Goal: Transaction & Acquisition: Book appointment/travel/reservation

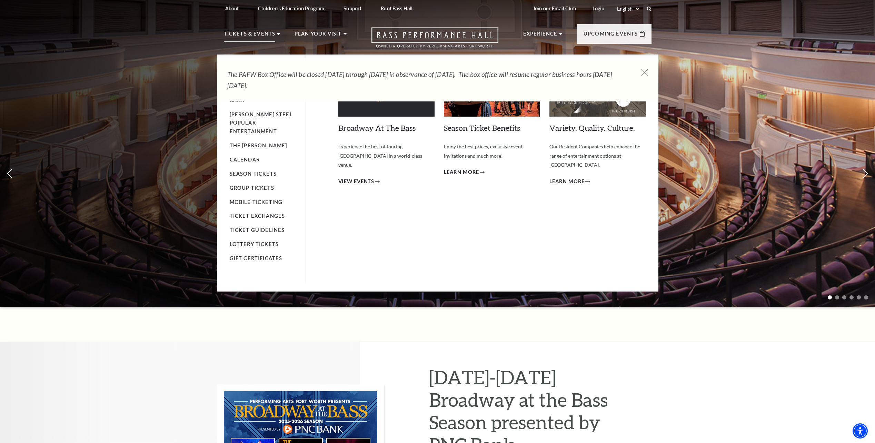
click at [263, 31] on p "Tickets & Events" at bounding box center [250, 36] width 52 height 12
click at [277, 32] on li "Tickets & Events Now On Sale Broadway At The Bass presented by PNC Bank Irwin S…" at bounding box center [252, 42] width 57 height 25
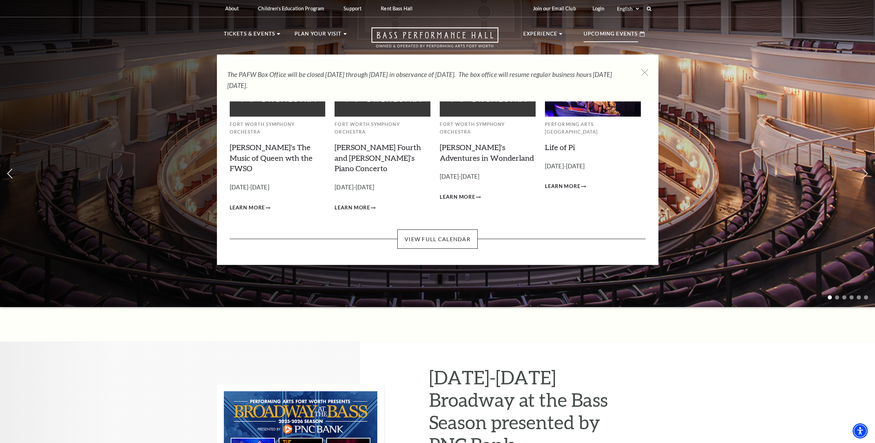
click at [636, 27] on div "Upcoming Events" at bounding box center [613, 34] width 75 height 20
click at [643, 35] on icon at bounding box center [641, 33] width 5 height 5
click at [598, 35] on p "Upcoming Events" at bounding box center [610, 36] width 54 height 12
click at [592, 32] on p "Upcoming Events" at bounding box center [610, 36] width 54 height 12
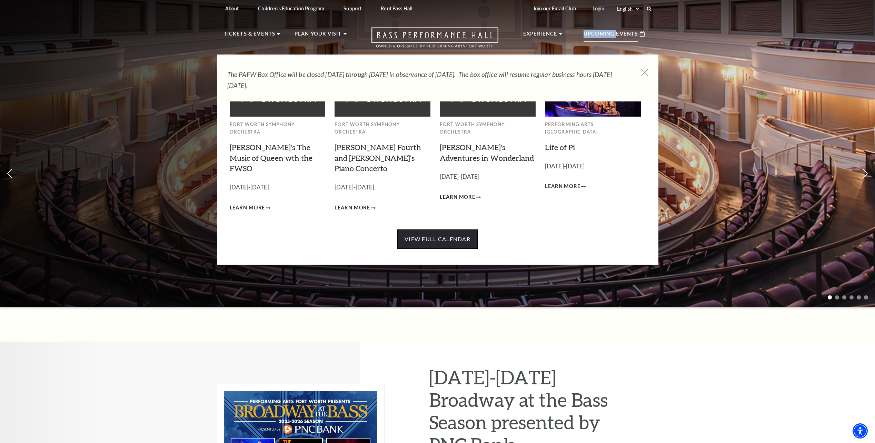
click at [437, 229] on link "View Full Calendar" at bounding box center [437, 238] width 80 height 19
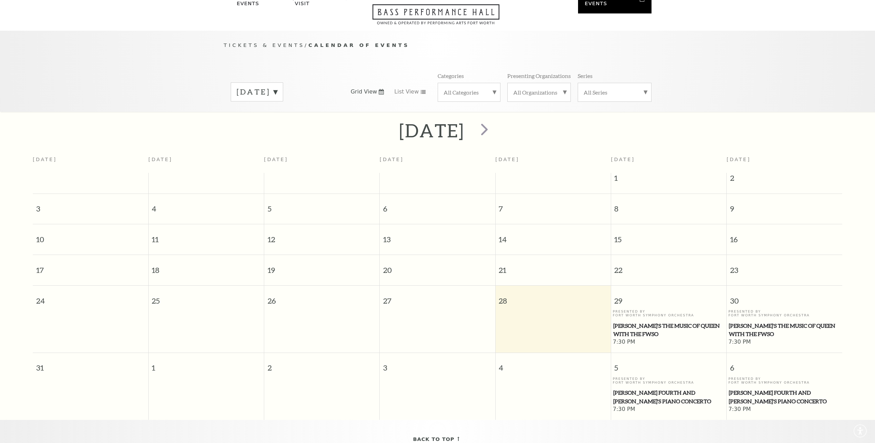
scroll to position [61, 0]
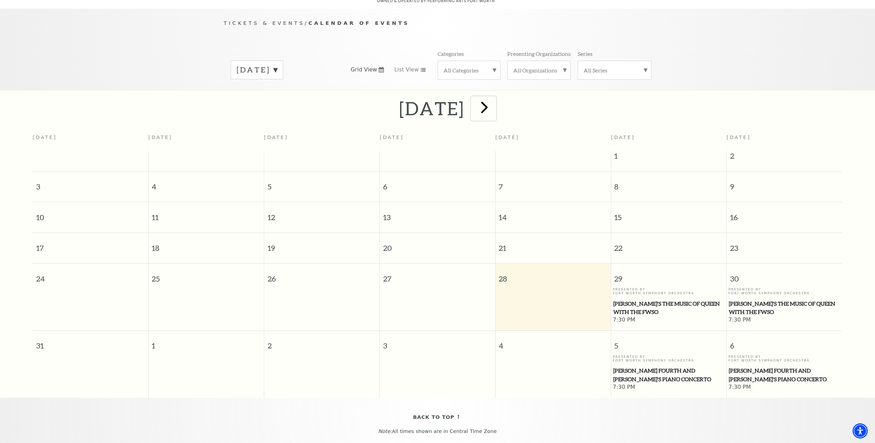
click at [494, 98] on span "next" at bounding box center [484, 107] width 20 height 20
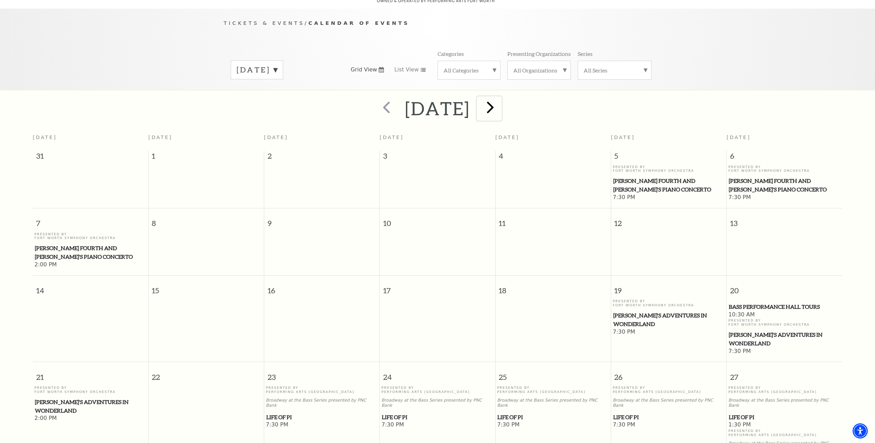
click at [500, 101] on span "next" at bounding box center [490, 107] width 20 height 20
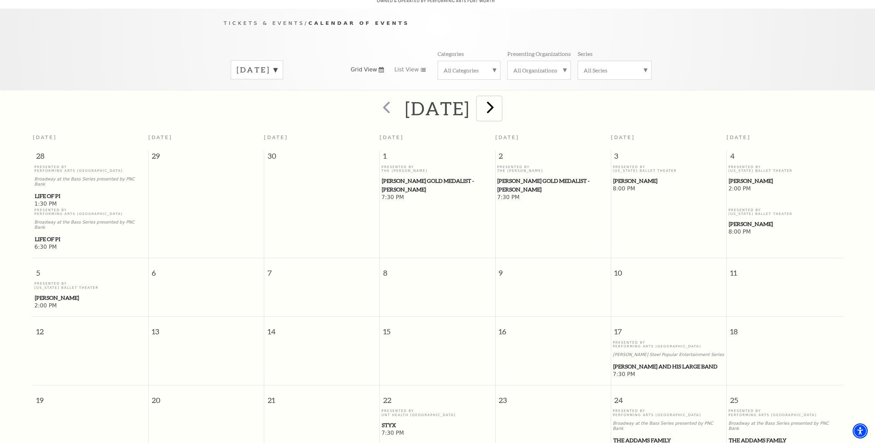
click at [500, 102] on span "next" at bounding box center [490, 107] width 20 height 20
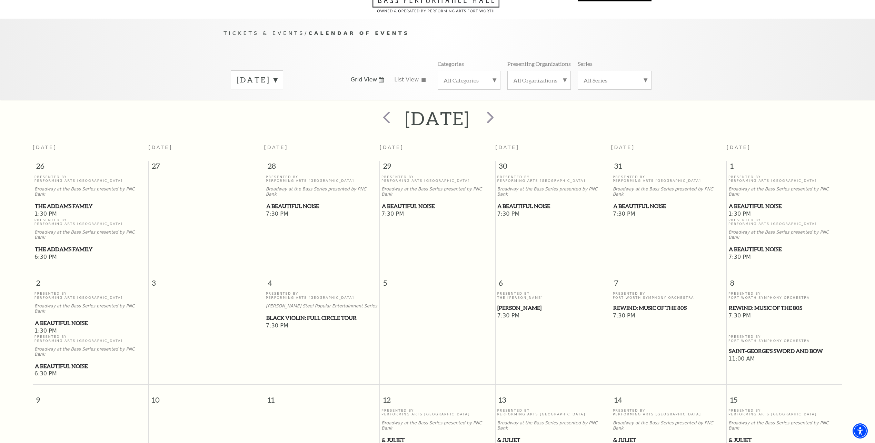
scroll to position [0, 0]
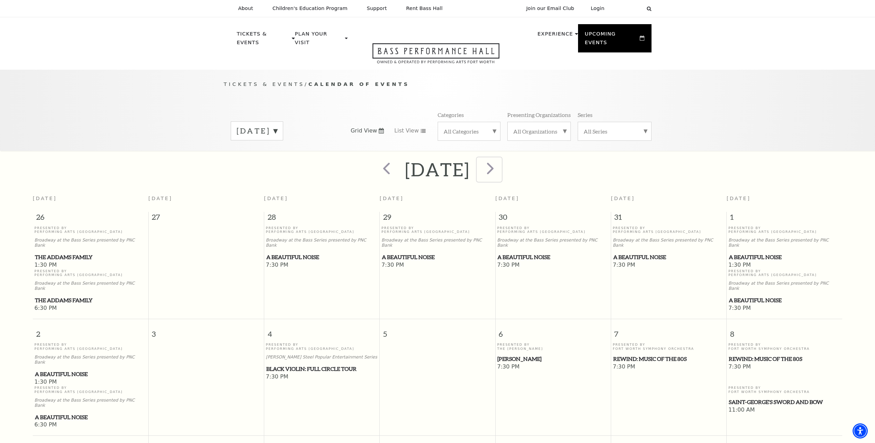
click at [500, 160] on span "next" at bounding box center [490, 168] width 20 height 20
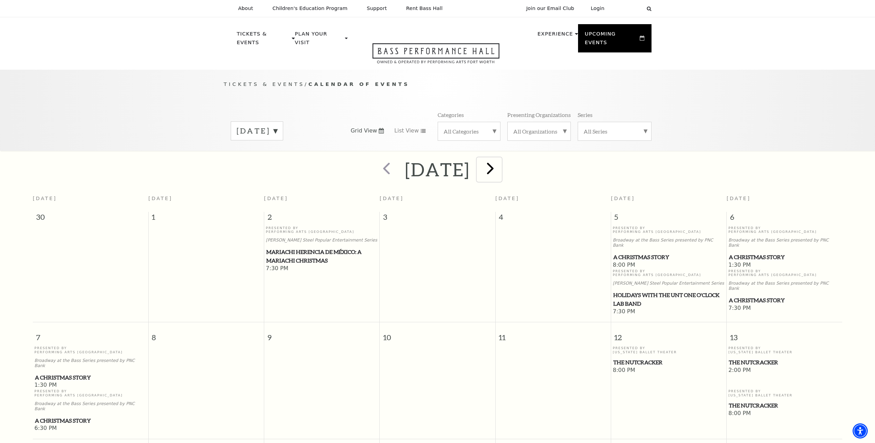
click at [500, 164] on span "next" at bounding box center [490, 168] width 20 height 20
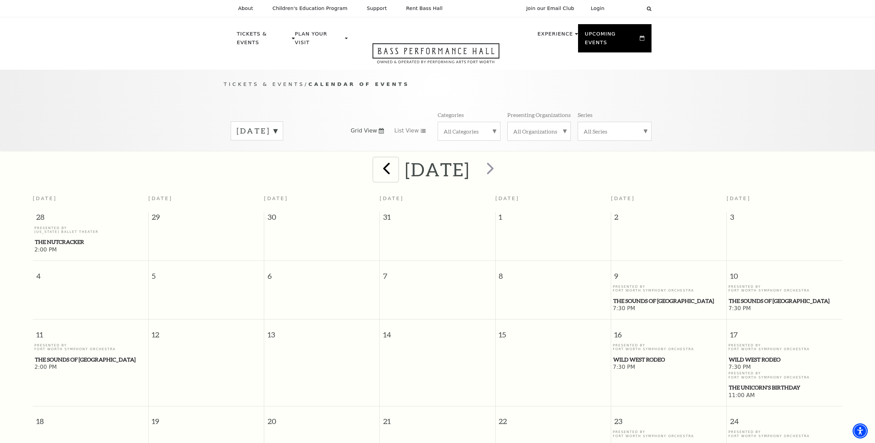
click at [373, 164] on button "prev" at bounding box center [385, 169] width 25 height 24
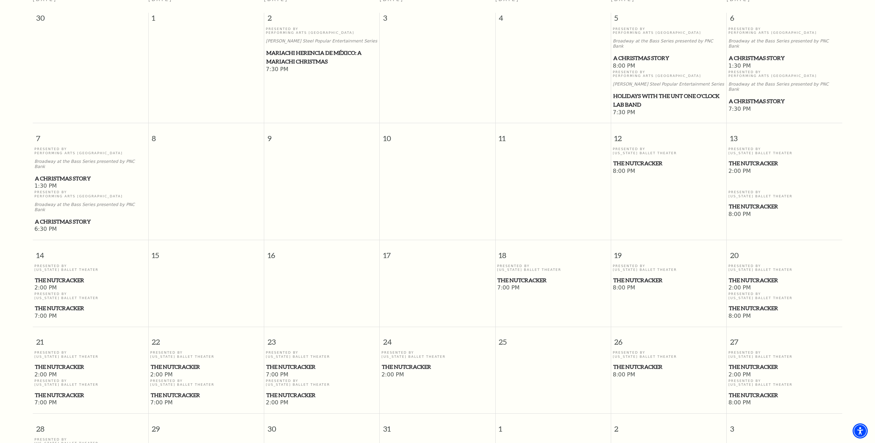
scroll to position [164, 0]
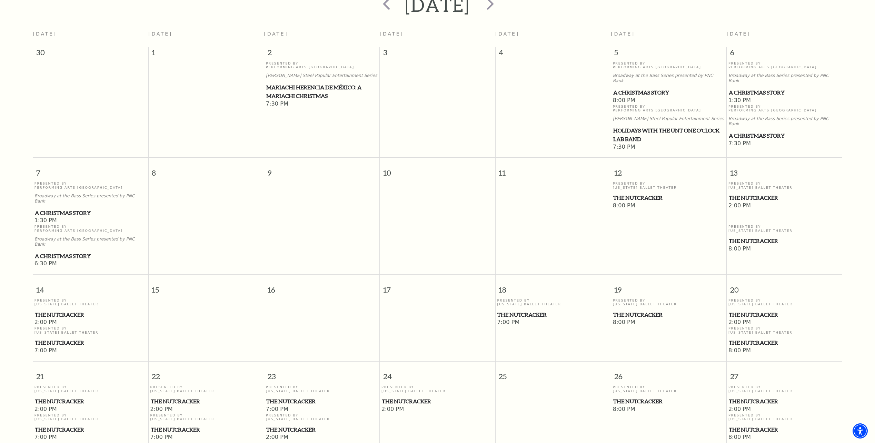
click at [764, 310] on span "The Nutcracker" at bounding box center [783, 314] width 111 height 9
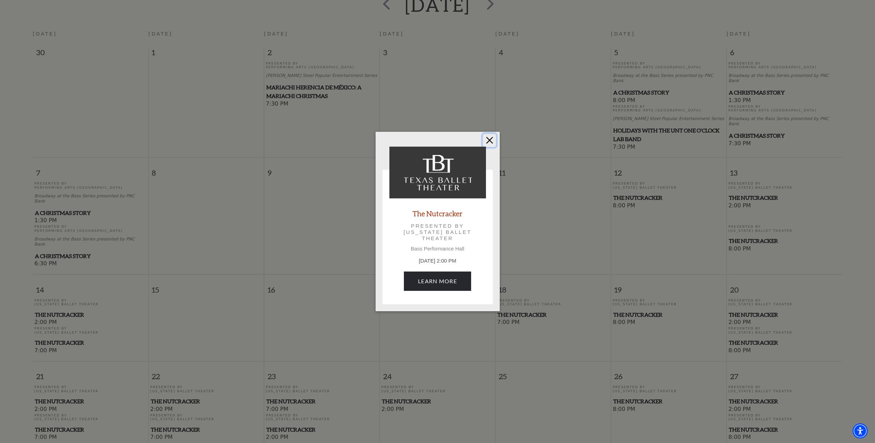
click at [489, 139] on button "Close" at bounding box center [489, 140] width 13 height 13
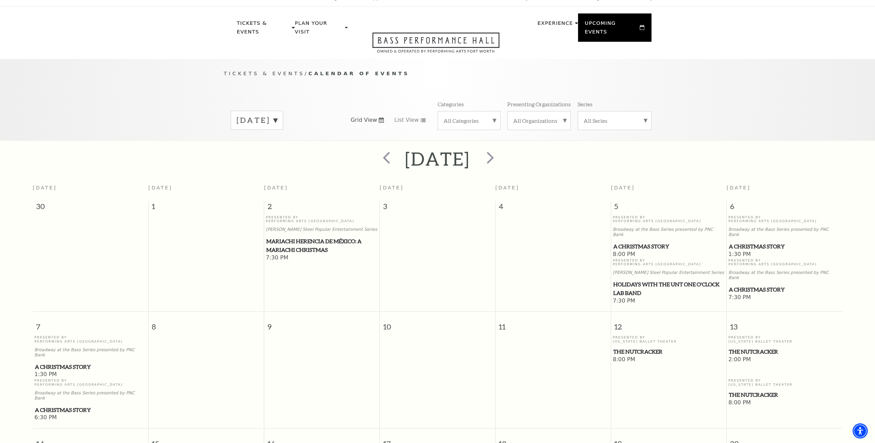
scroll to position [0, 0]
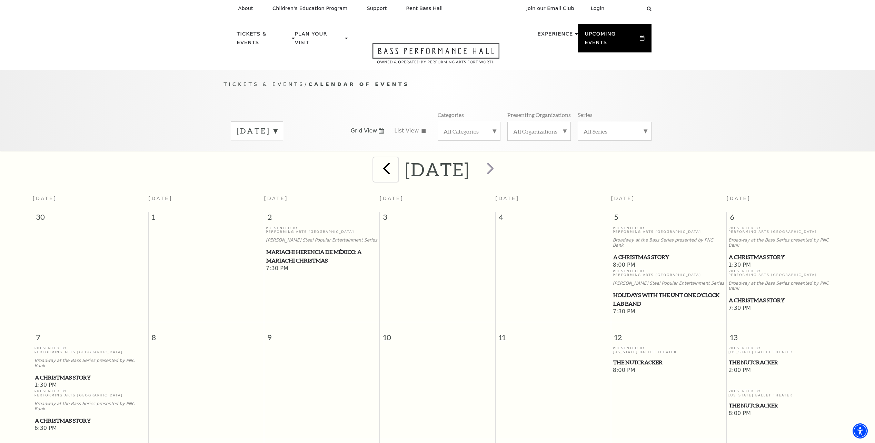
click at [376, 165] on span "prev" at bounding box center [386, 168] width 20 height 20
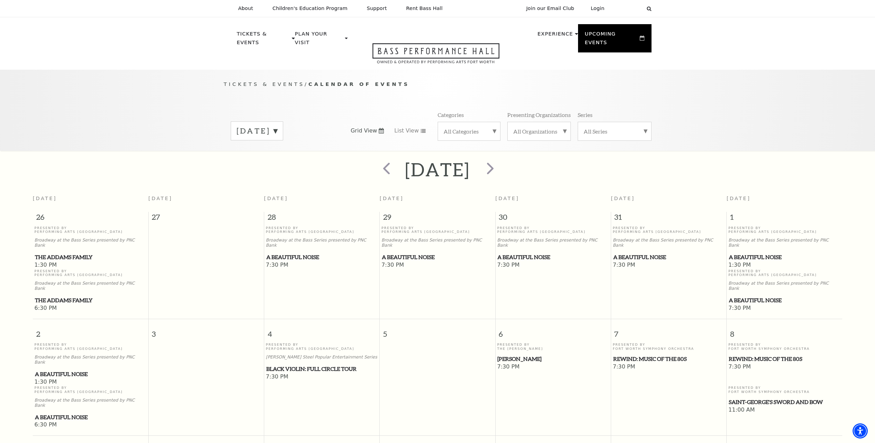
click at [283, 123] on div "[DATE]" at bounding box center [257, 130] width 52 height 19
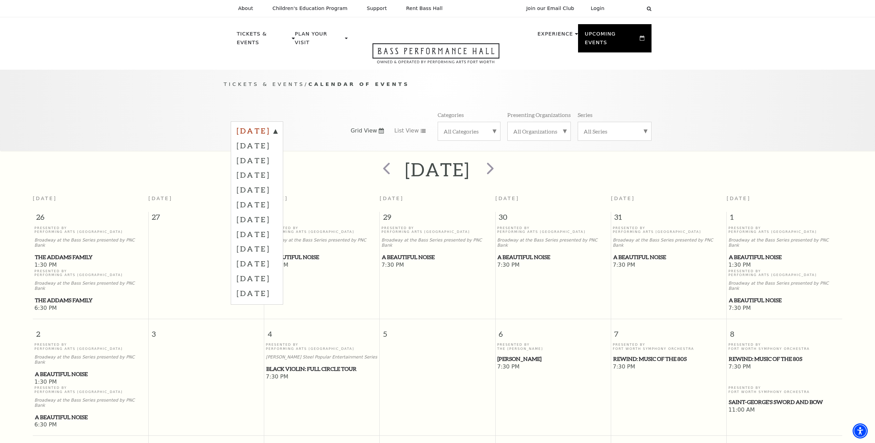
click at [277, 125] on label "[DATE]" at bounding box center [256, 131] width 41 height 12
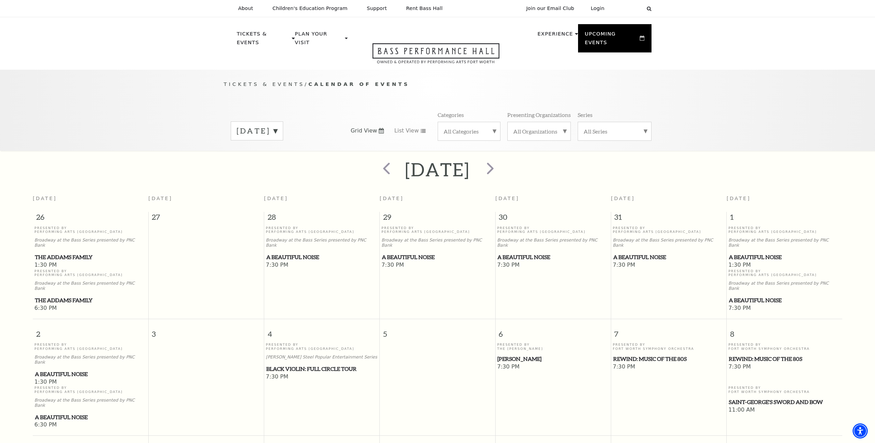
click at [277, 125] on label "[DATE]" at bounding box center [256, 130] width 41 height 11
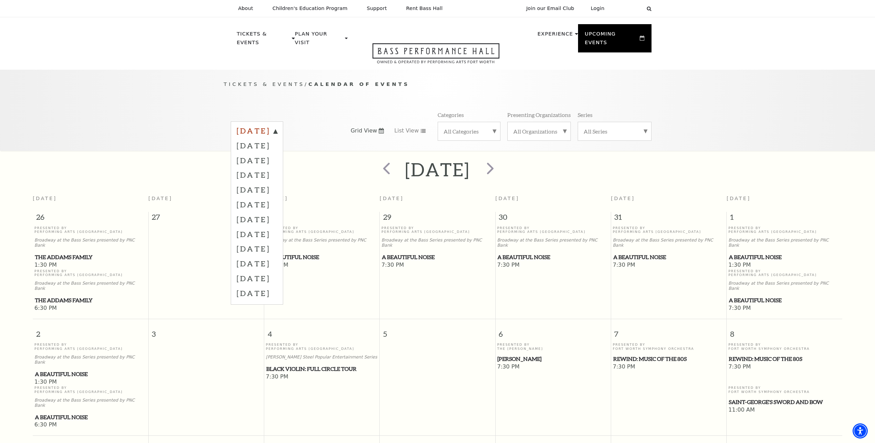
click at [255, 125] on label "[DATE]" at bounding box center [256, 131] width 41 height 12
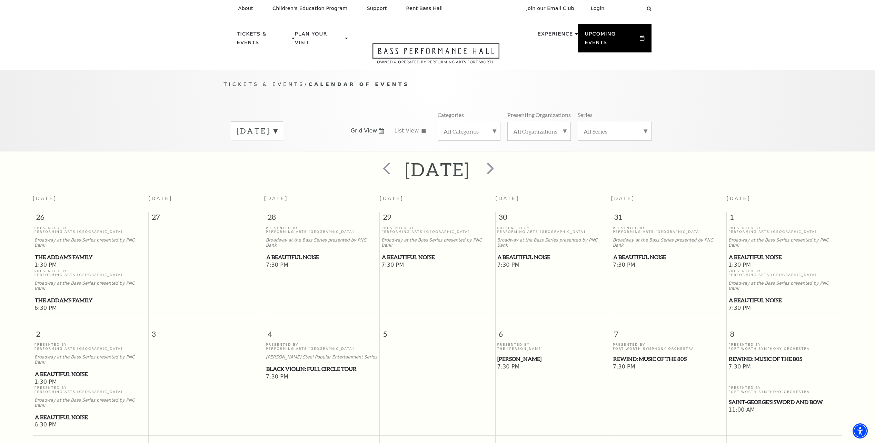
click at [265, 129] on div "[DATE]" at bounding box center [257, 130] width 52 height 19
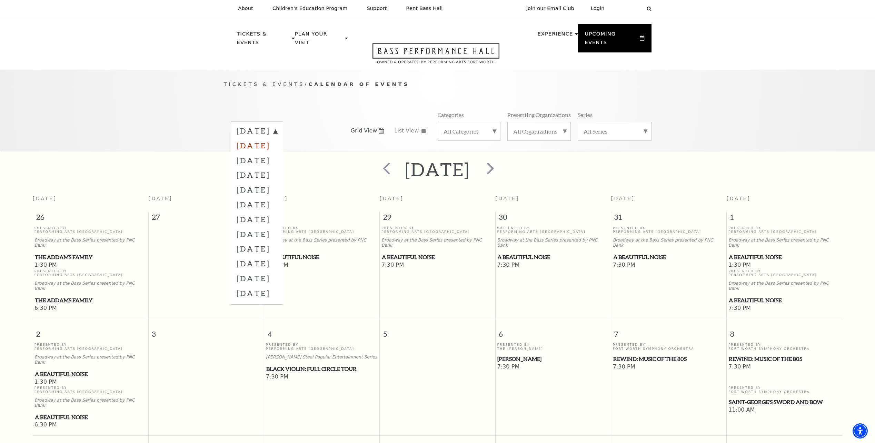
click at [277, 139] on label "[DATE]" at bounding box center [256, 145] width 41 height 15
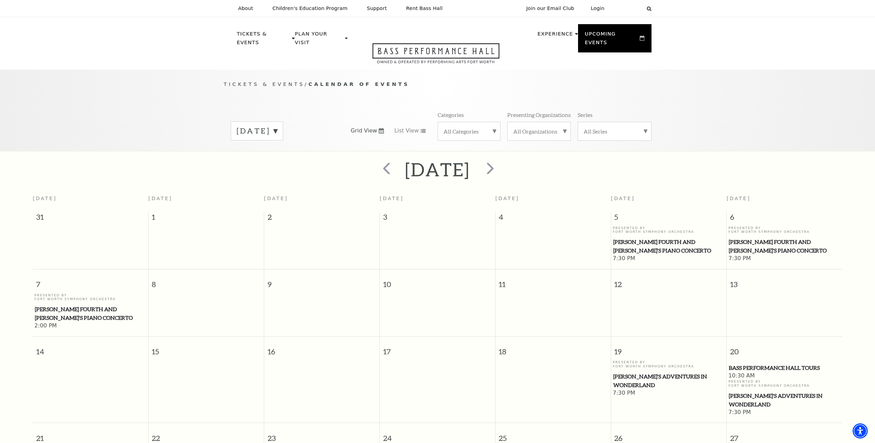
scroll to position [61, 0]
